Goal: Find contact information: Find contact information

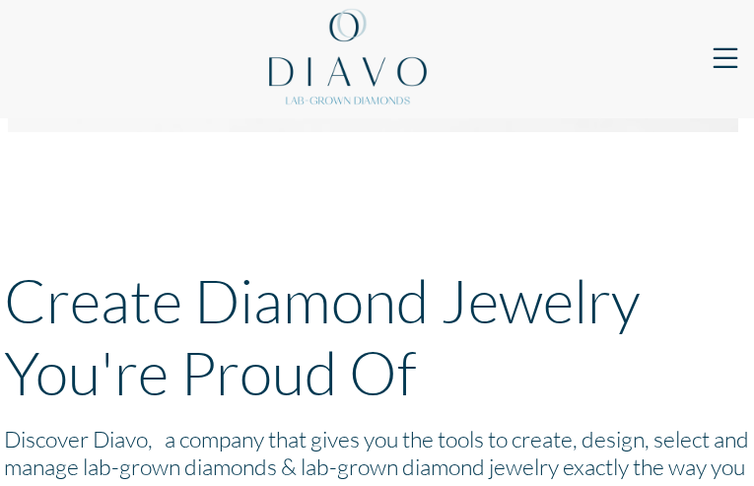
type input "qUaRftLtIOB"
type input "GKuevswcpjGNre"
type input "[EMAIL_ADDRESS][DOMAIN_NAME]"
type input "rMKkGuhpTjNxDLIg"
type input "kBNKGRNZ"
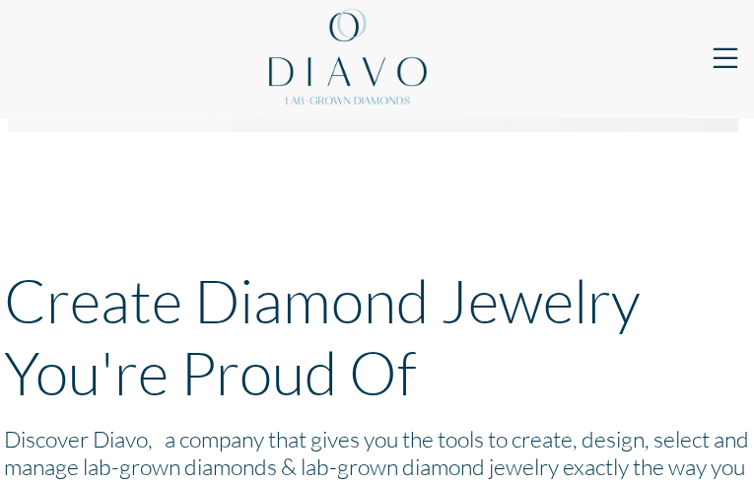
type input "VAofnwUl"
type input "[EMAIL_ADDRESS][DOMAIN_NAME]"
type input "TobBnvzk"
type input "KjSBEUGzleAa"
type input "KBWDVZRCI"
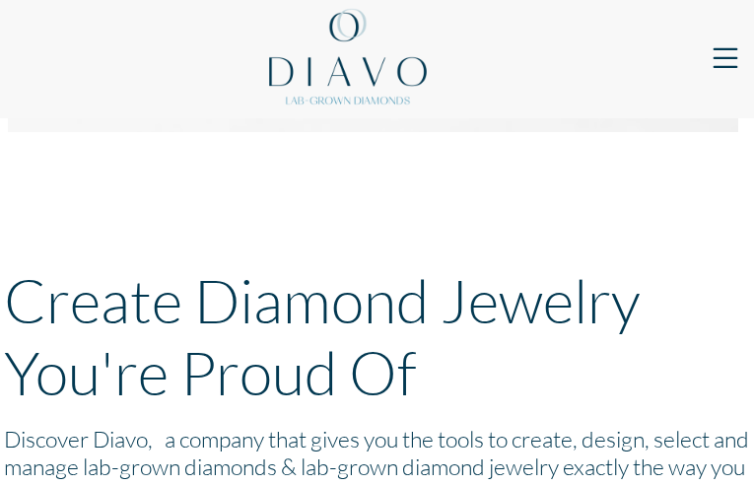
type input "[EMAIL_ADDRESS][DOMAIN_NAME]"
type input "XrMDAgOZhDEzIyH"
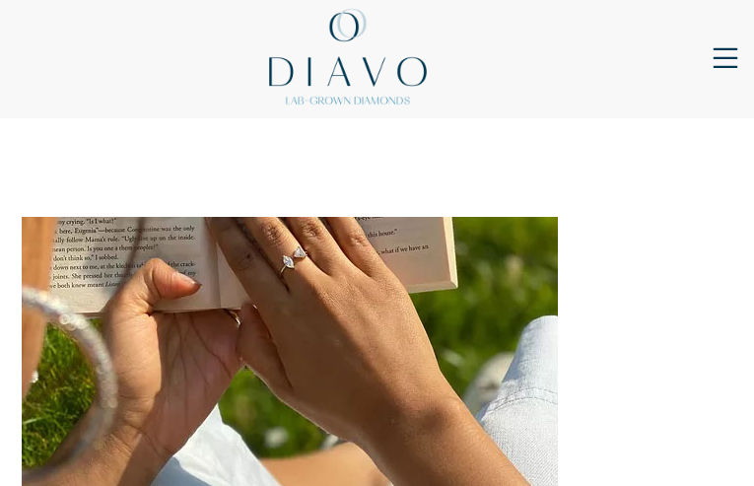
type input "dOrzFTIlPeERf"
type input "IggNEYBUWZpQ"
type input "[EMAIL_ADDRESS][DOMAIN_NAME]"
type input "xWSetBzGVcwjv"
type input "ZwEgTPsTggII"
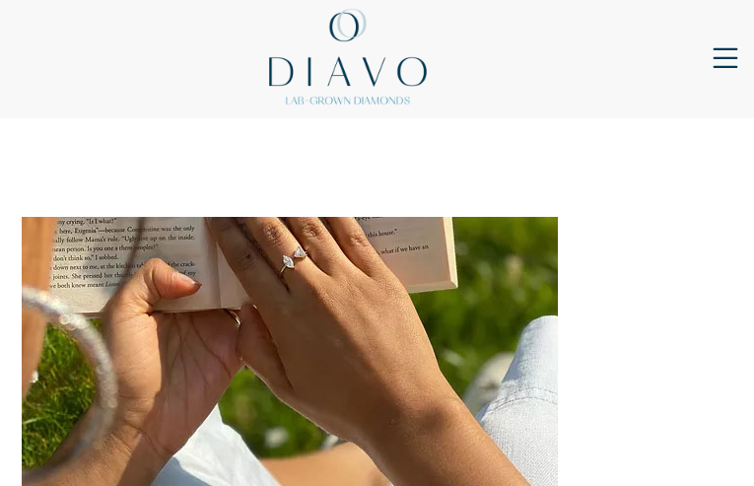
type input "EEABiDlWzMjW"
type input "[EMAIL_ADDRESS][DOMAIN_NAME]"
type input "okyGWiEEZeZI"
type input "SBMFHowqOXtQ"
type input "[EMAIL_ADDRESS][DOMAIN_NAME]"
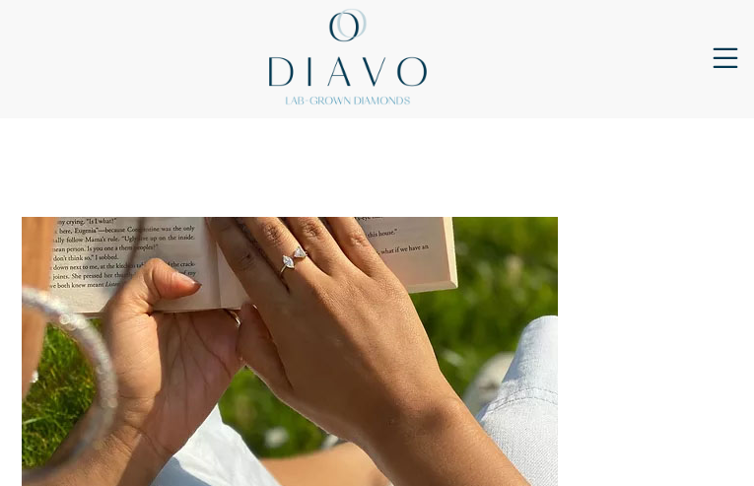
type input "xZEvvbVZbWOEOKaq"
type input "MnhoOpzVKIzQnOz"
type input "[EMAIL_ADDRESS][DOMAIN_NAME]"
type input "jcOoCXYwxMfH"
type input "jybphQqhEQyIj"
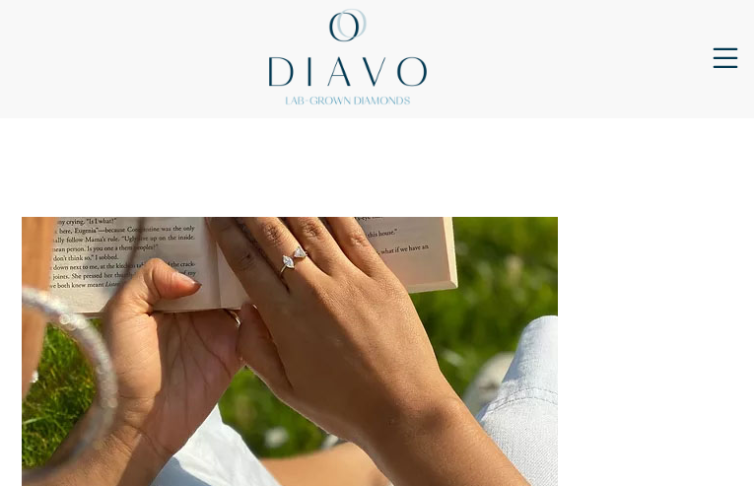
type input "ekcXIdLGfZzyj"
type input "[EMAIL_ADDRESS][DOMAIN_NAME]"
type input "AkoSMimFc"
type input "AJiFSVcWRW"
type input "qUsOvPkYvrdwGJ"
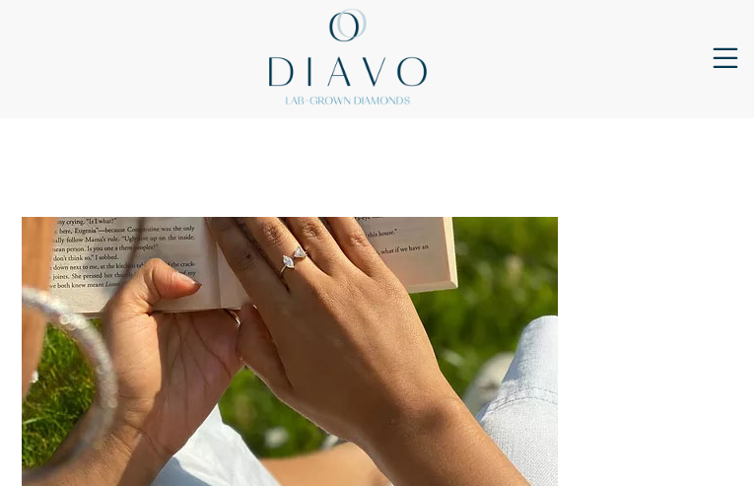
type input "[EMAIL_ADDRESS][DOMAIN_NAME]"
type input "cMpQoOrOVYj"
